Goal: Find specific page/section: Find specific page/section

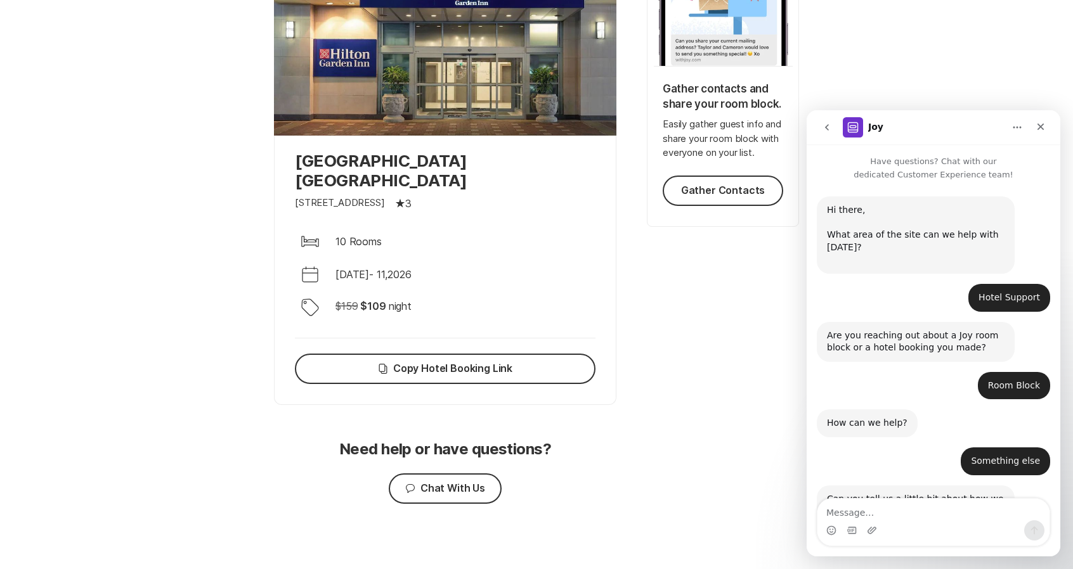
scroll to position [345, 0]
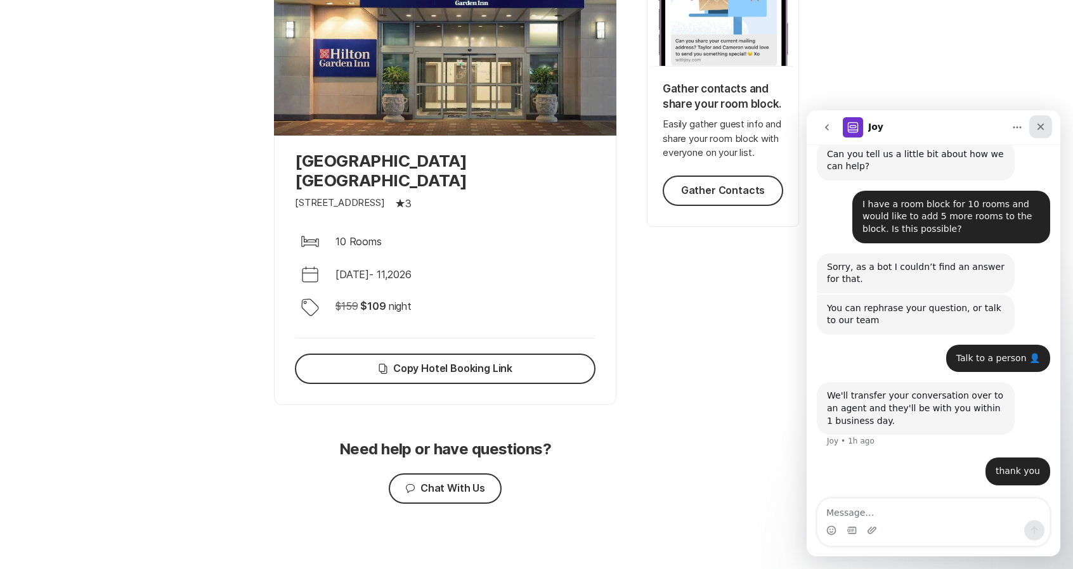
click at [1045, 127] on div "Close" at bounding box center [1040, 126] width 23 height 23
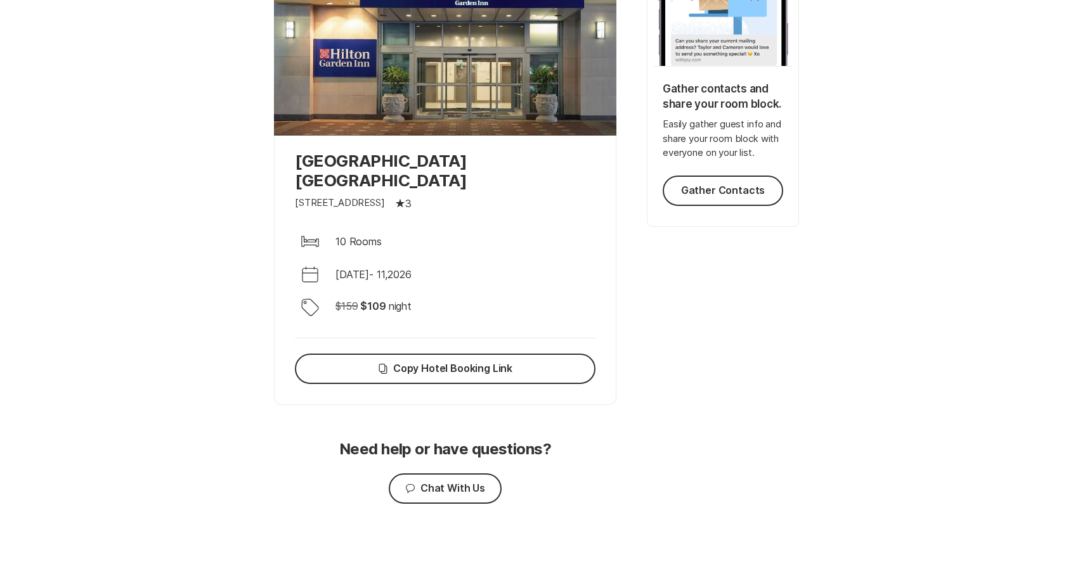
scroll to position [0, 0]
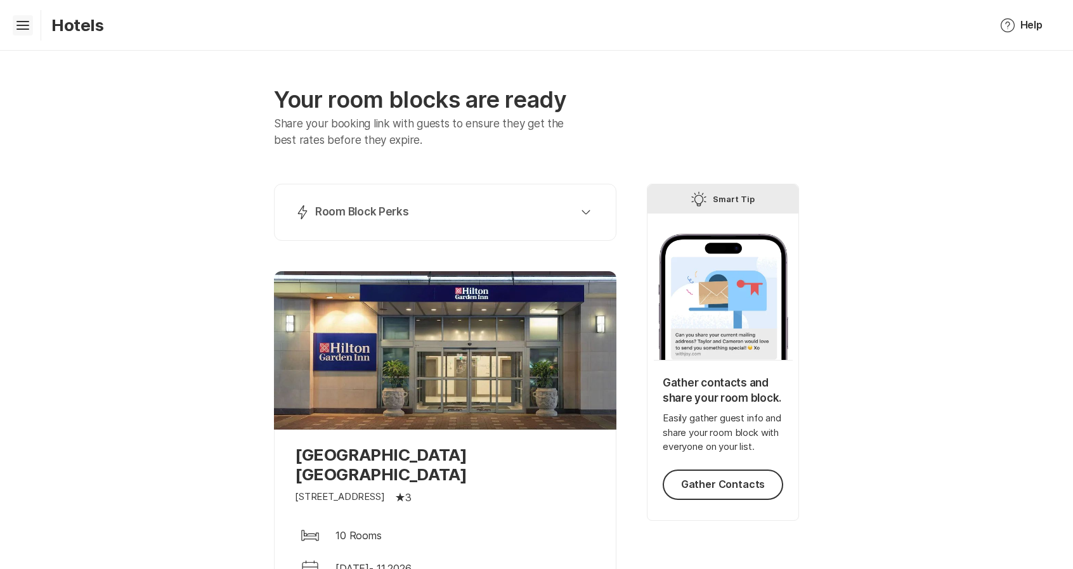
click at [14, 32] on icon "Hamburger" at bounding box center [23, 25] width 20 height 20
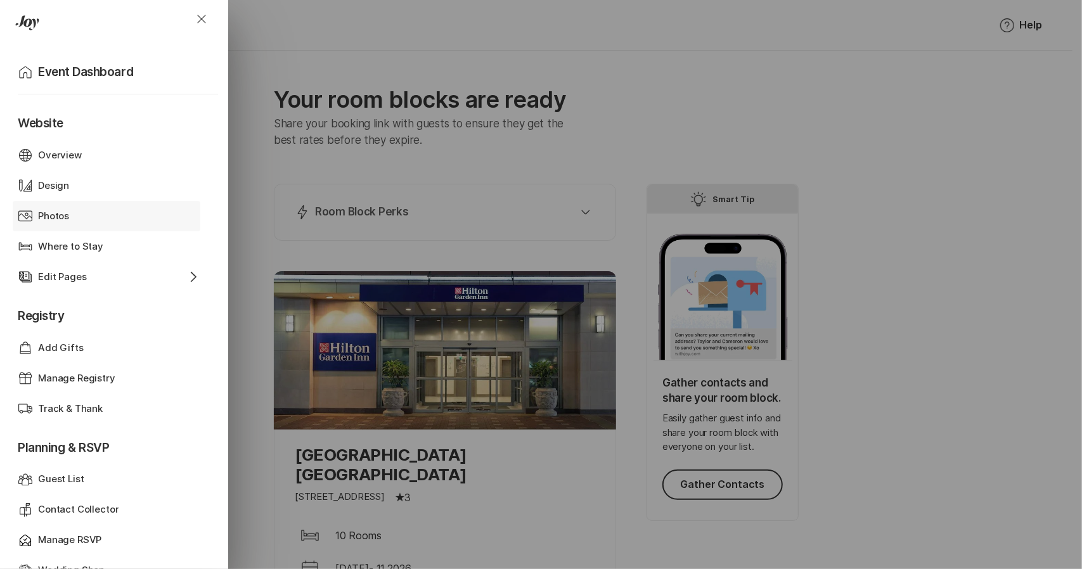
click at [51, 221] on p "Photos" at bounding box center [53, 216] width 31 height 15
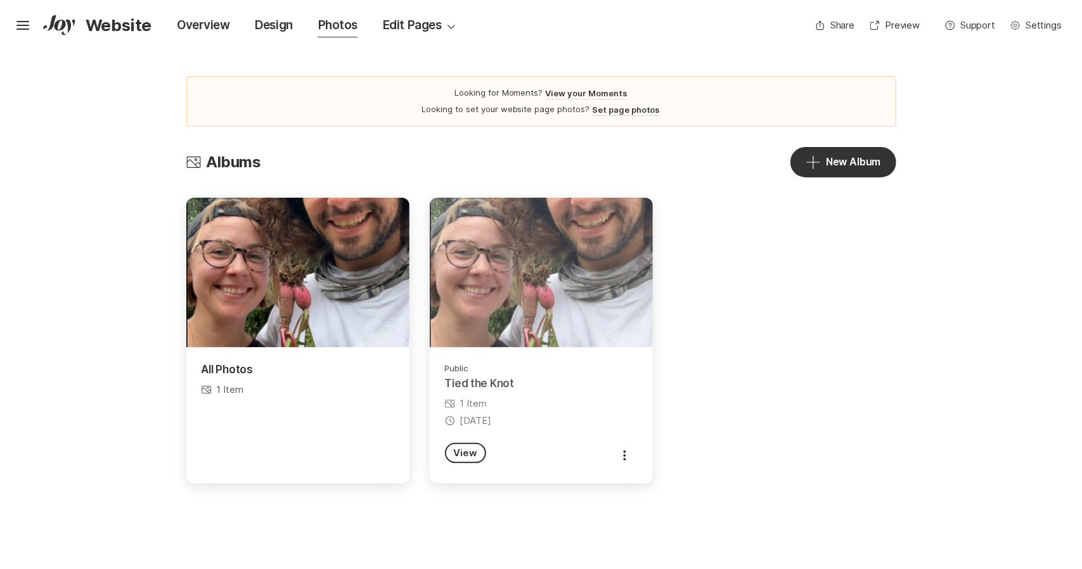
click at [549, 378] on p "Tied the Knot" at bounding box center [541, 384] width 193 height 15
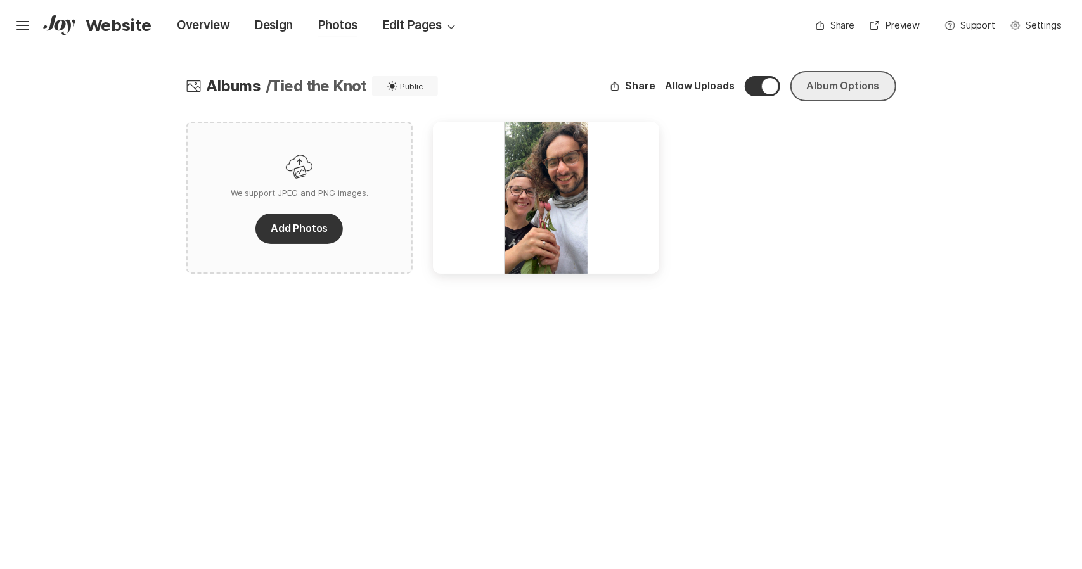
click at [850, 98] on button "Album Options" at bounding box center [844, 86] width 106 height 30
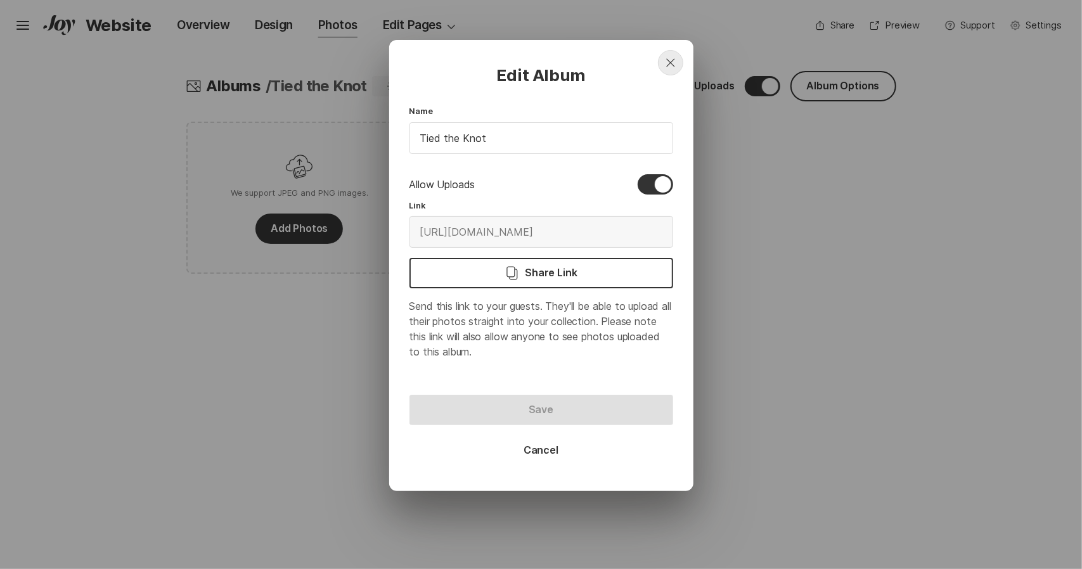
click at [674, 71] on button "Close" at bounding box center [670, 62] width 25 height 25
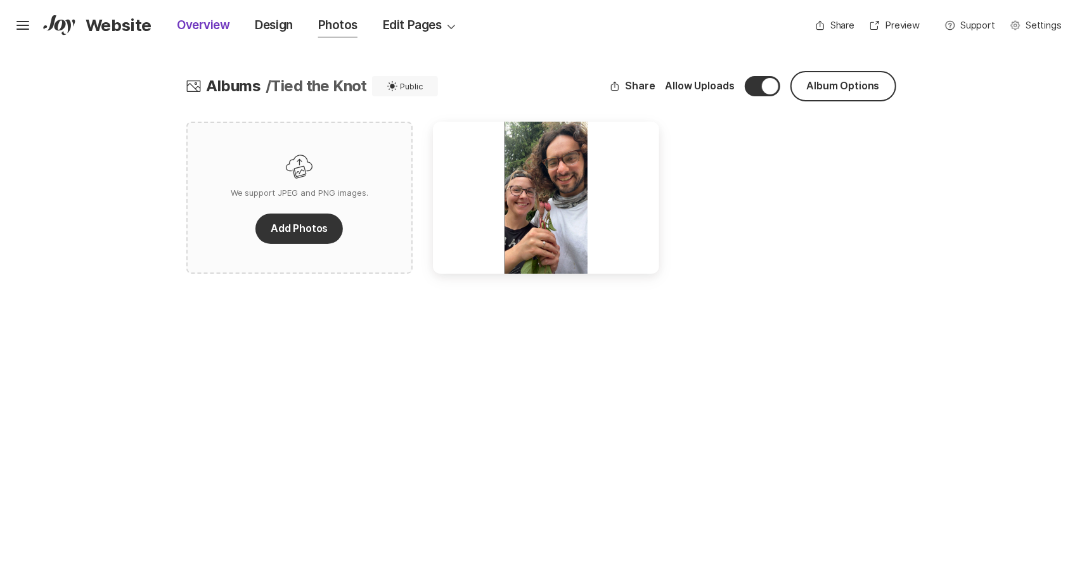
click at [203, 30] on div "Overview" at bounding box center [203, 25] width 53 height 18
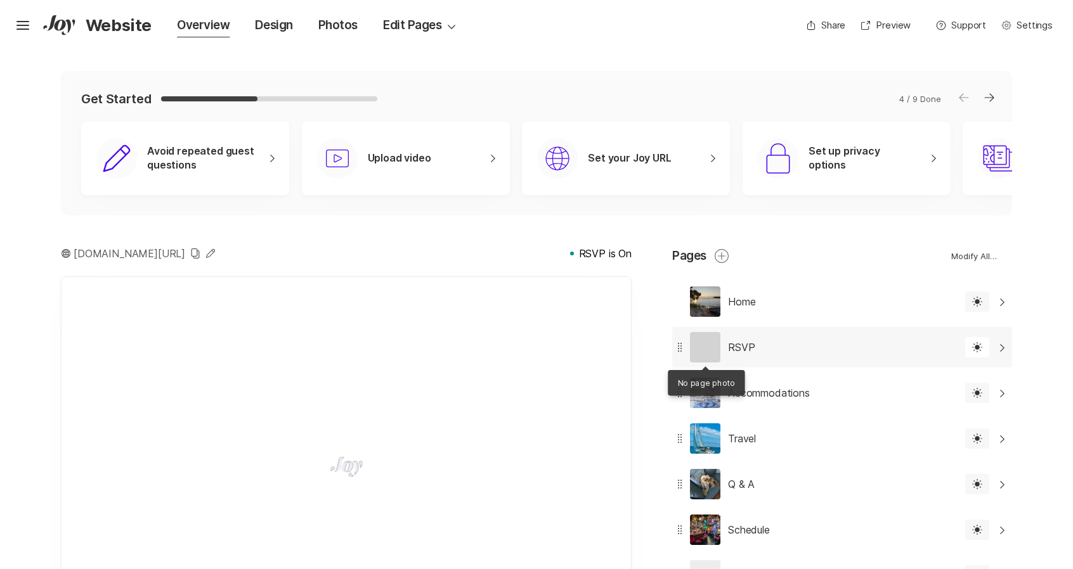
click at [728, 352] on p "RSVP" at bounding box center [741, 347] width 27 height 15
